Goal: Task Accomplishment & Management: Complete application form

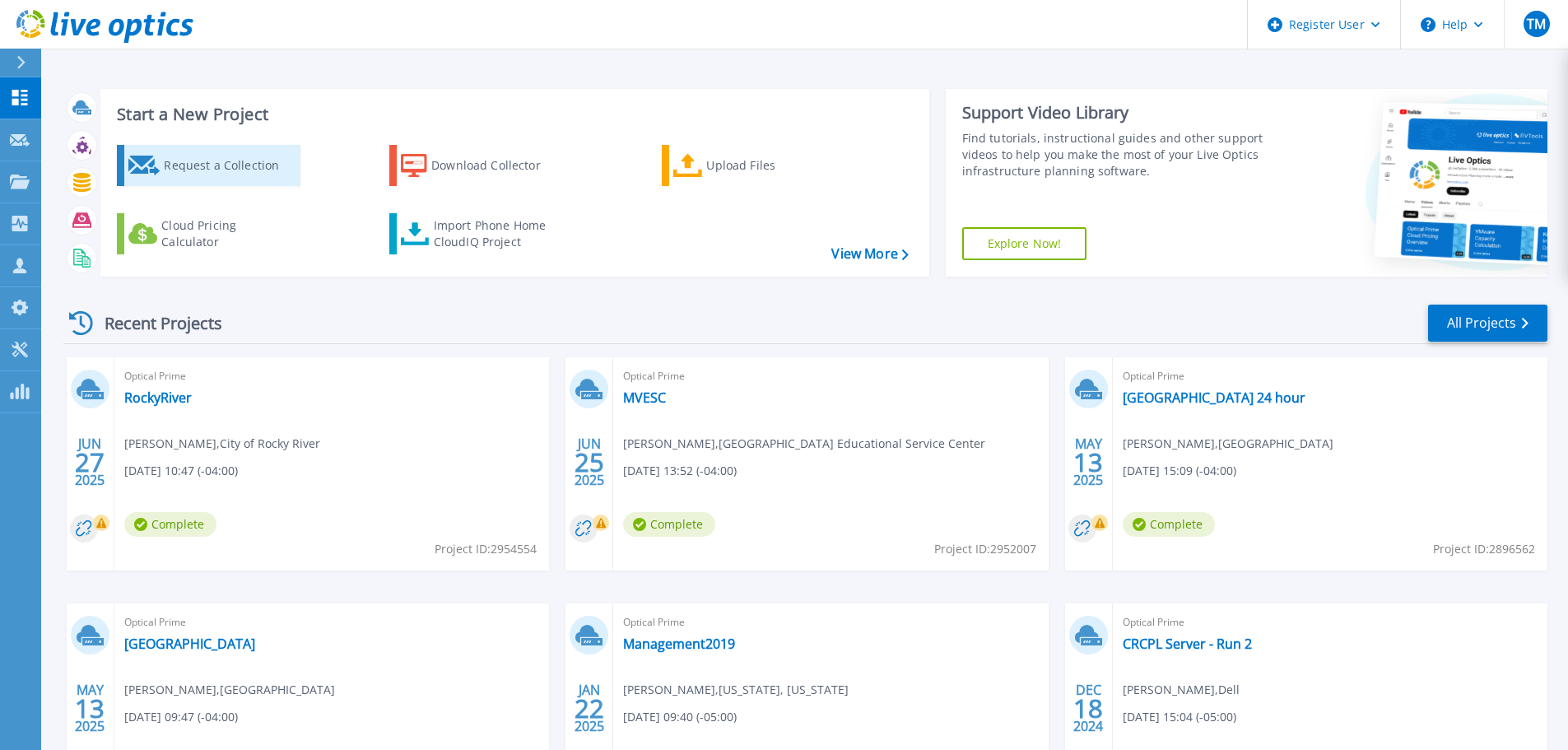
click at [203, 166] on div "Request a Collection" at bounding box center [229, 165] width 131 height 33
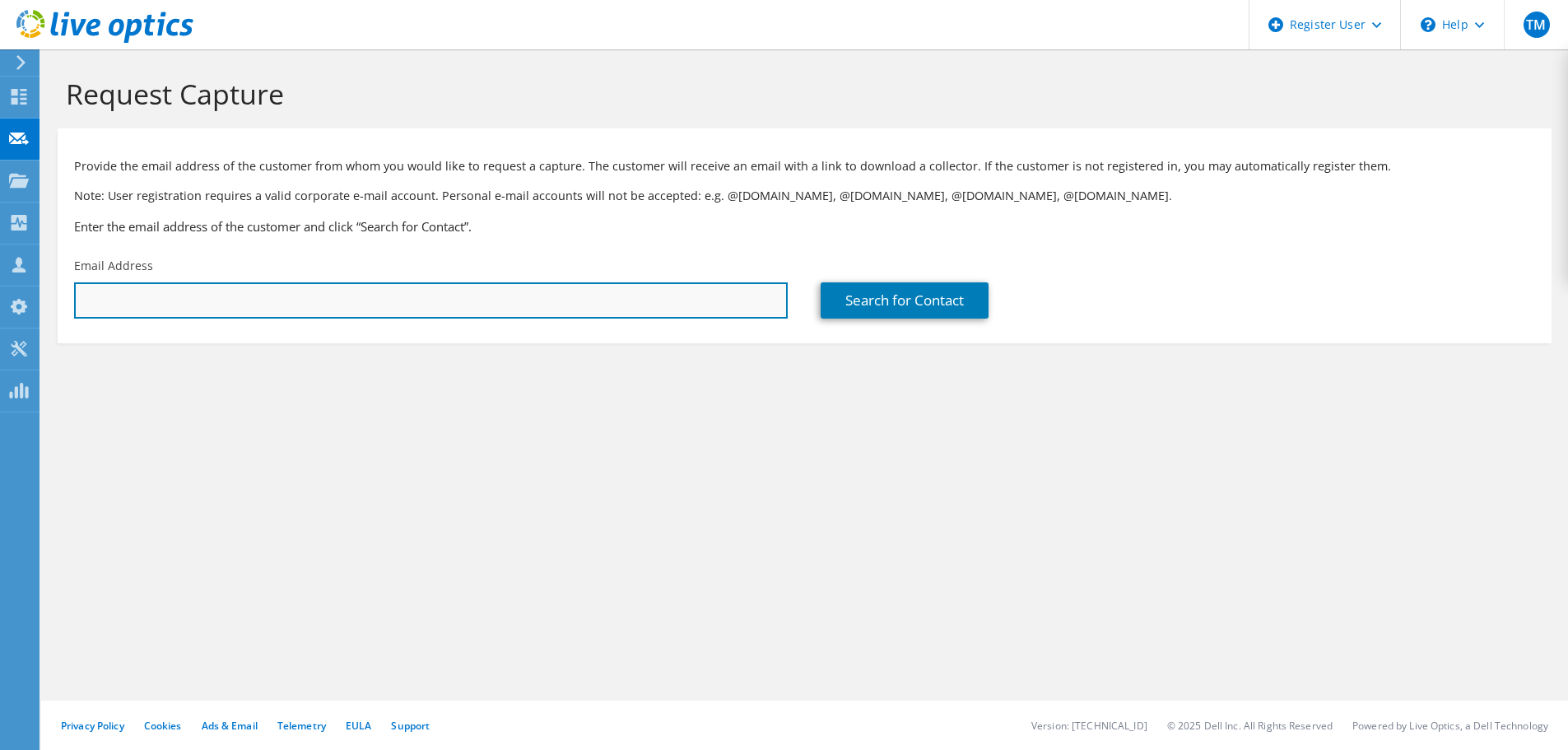
click at [194, 293] on input "text" at bounding box center [430, 300] width 713 height 37
paste input "jlusk@medinahealth.org"
type input "jlusk@medinahealth.org"
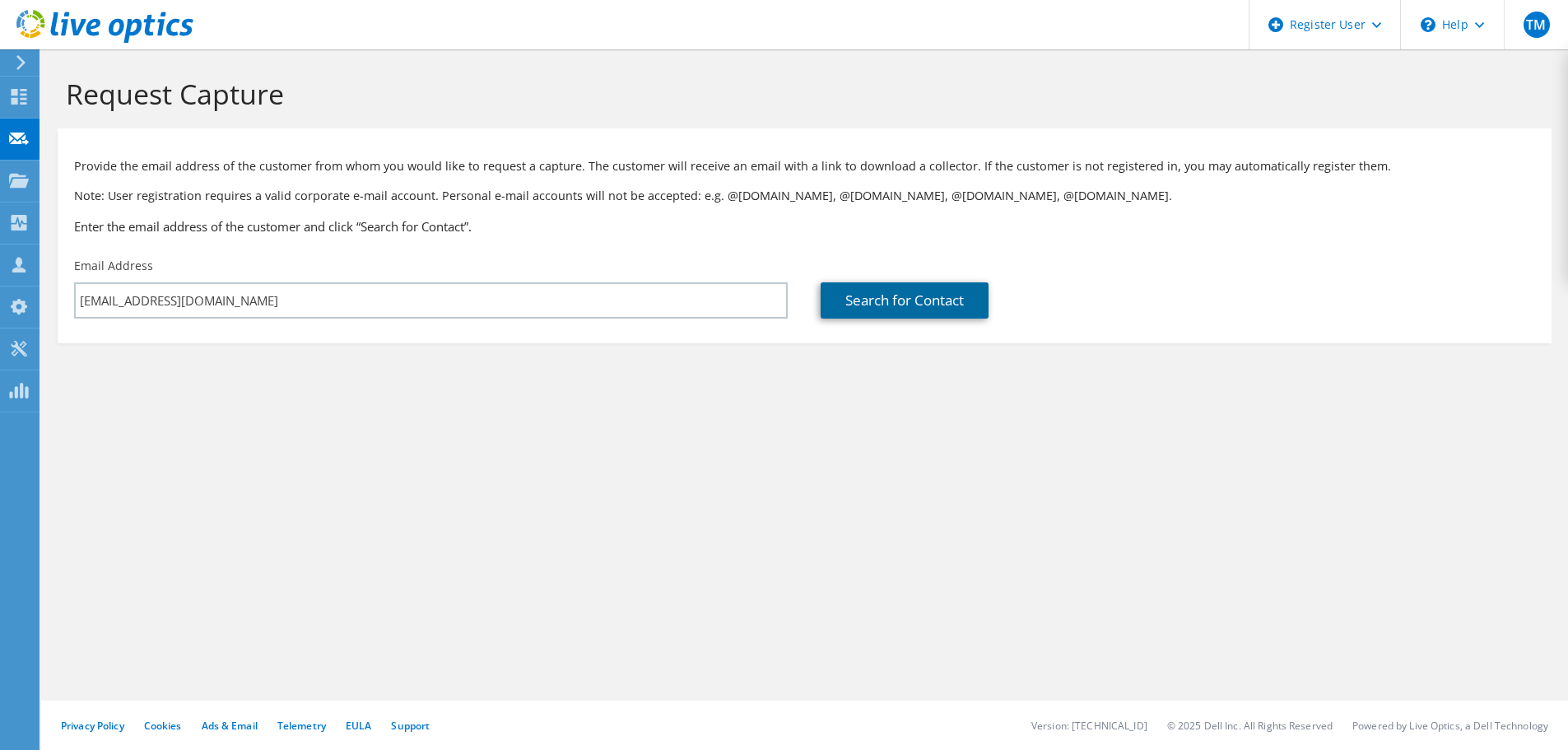
click at [859, 309] on link "Search for Contact" at bounding box center [905, 300] width 168 height 37
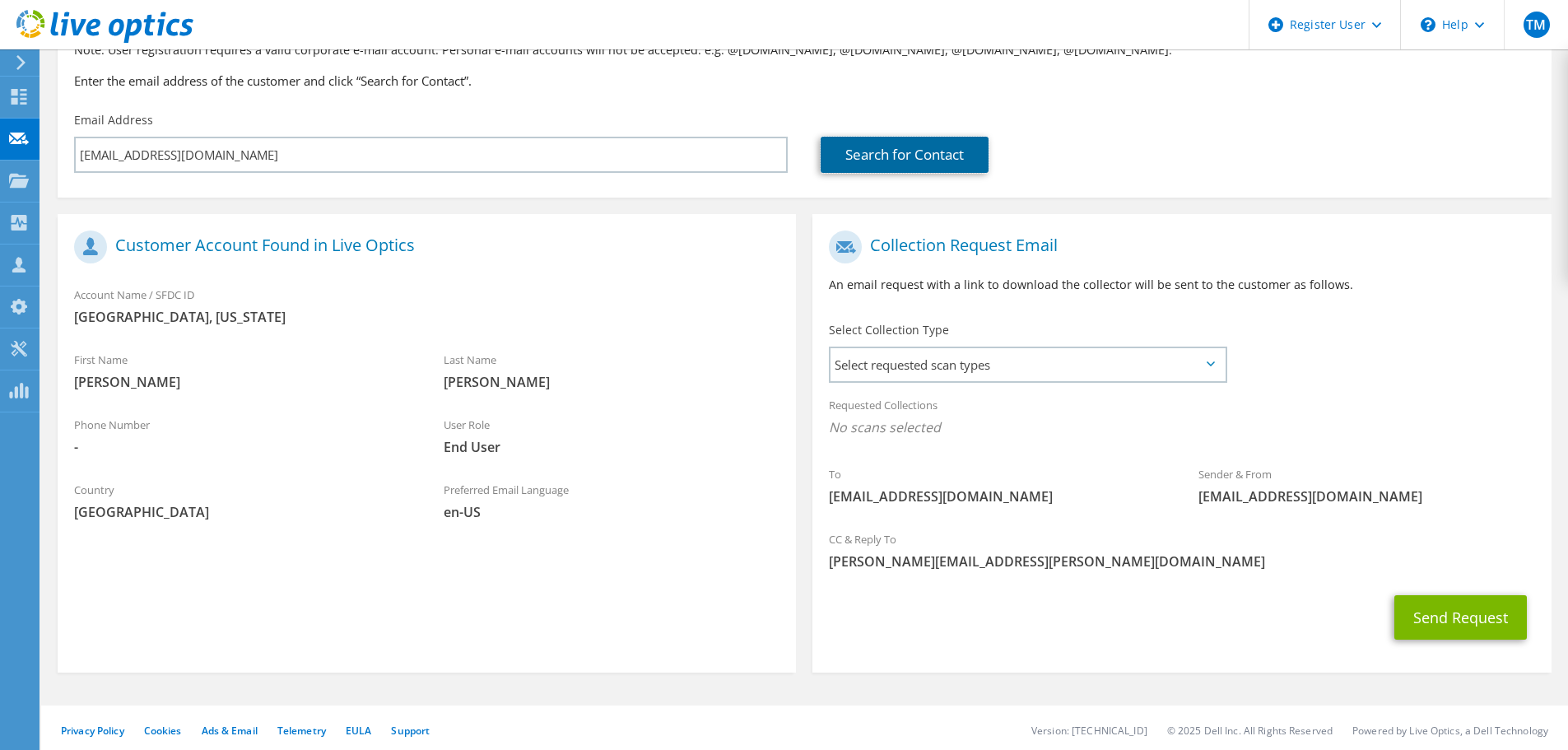
scroll to position [151, 0]
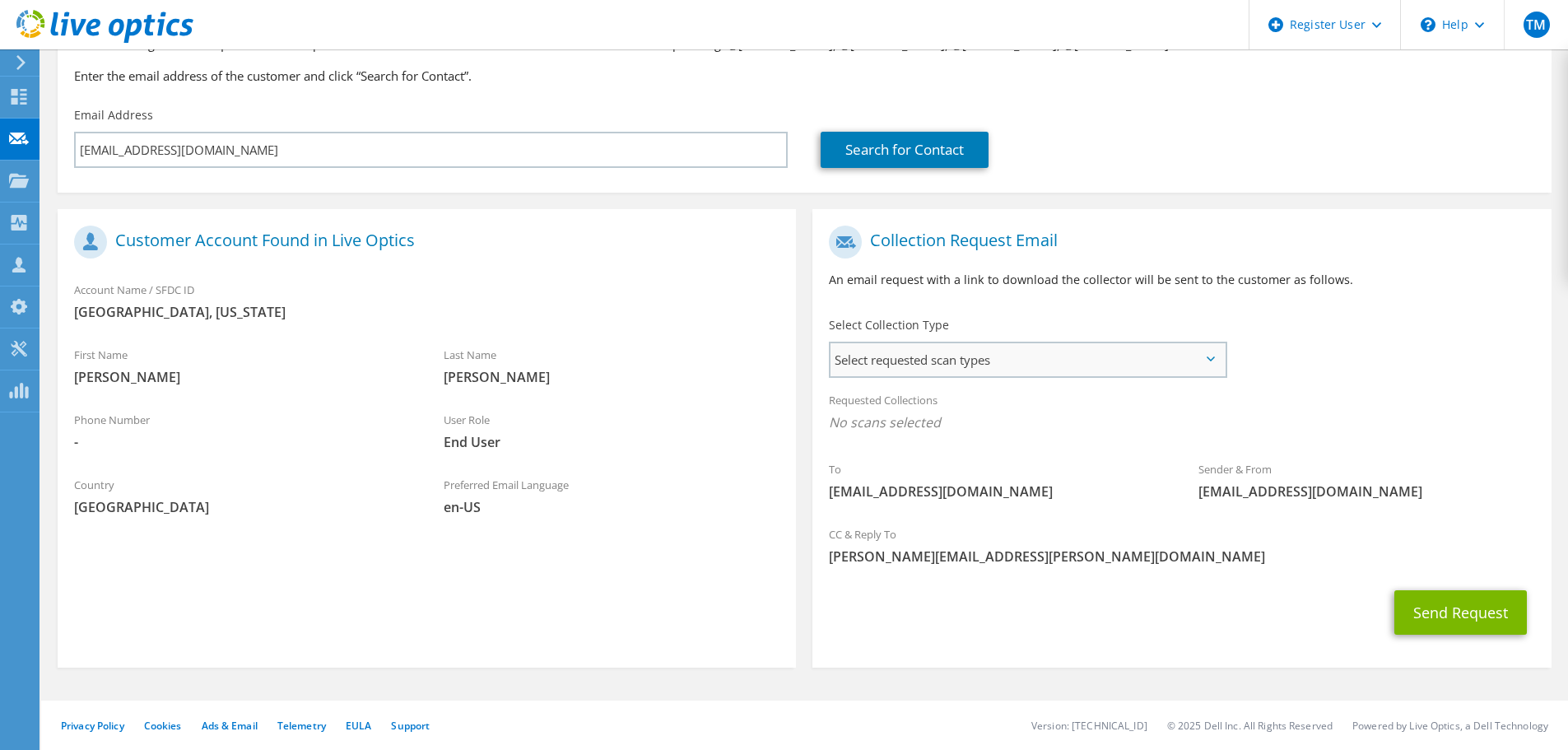
click at [953, 354] on span "Select requested scan types" at bounding box center [1028, 359] width 395 height 33
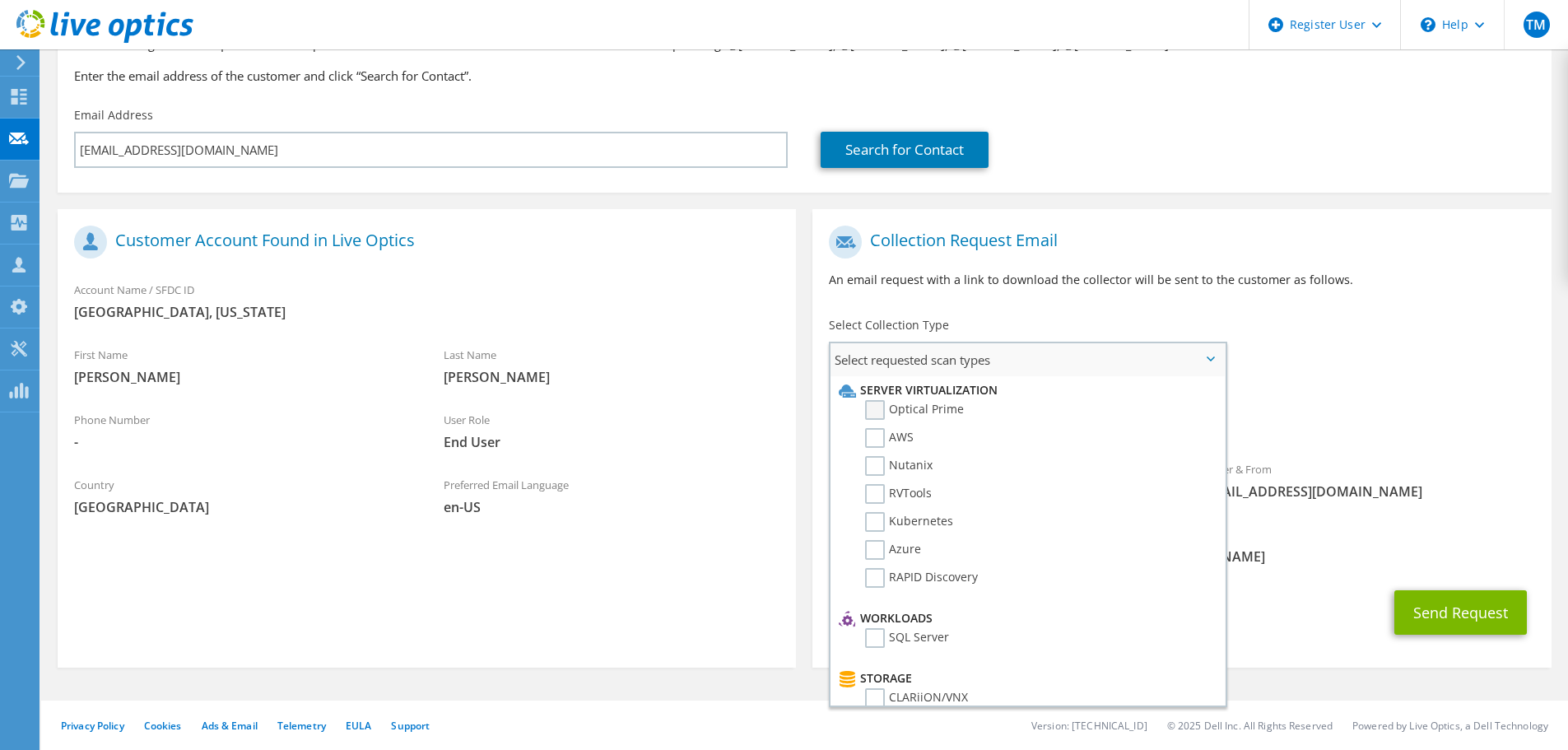
click at [926, 409] on label "Optical Prime" at bounding box center [915, 410] width 99 height 20
click at [0, 0] on input "Optical Prime" at bounding box center [0, 0] width 0 height 0
drag, startPoint x: 1456, startPoint y: 616, endPoint x: 1327, endPoint y: 613, distance: 129.0
click at [1455, 616] on button "Send Request" at bounding box center [1460, 617] width 132 height 44
